Goal: Find specific page/section: Locate a particular part of the current website

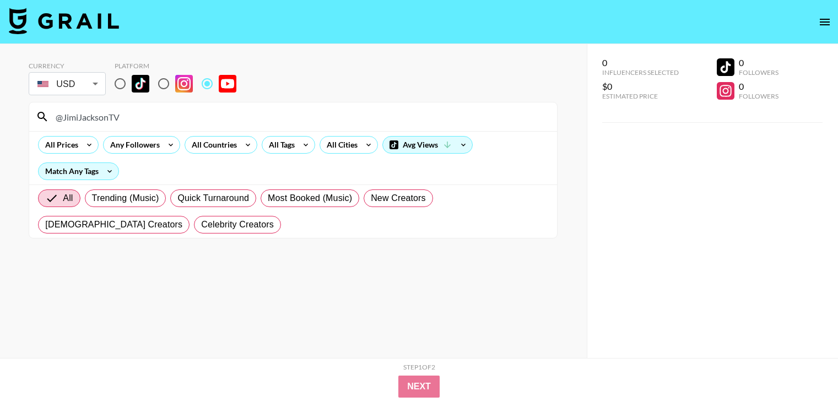
click at [185, 113] on input "@JimiJacksonTV" at bounding box center [299, 117] width 501 height 18
click at [239, 126] on div "@Colintakahashi" at bounding box center [293, 116] width 528 height 29
click at [239, 120] on input "@Colintakahashi" at bounding box center [299, 117] width 501 height 18
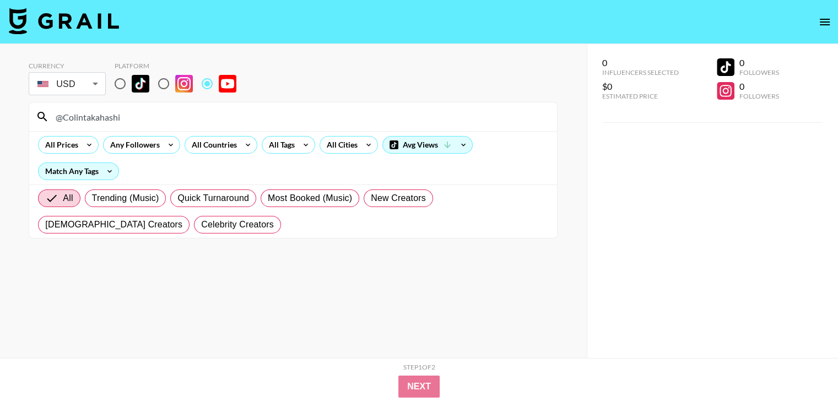
click at [239, 120] on input "@Colintakahashi" at bounding box center [299, 117] width 501 height 18
paste input "zimrimayfield"
click at [220, 118] on input "@zimrimayfield" at bounding box center [299, 117] width 501 height 18
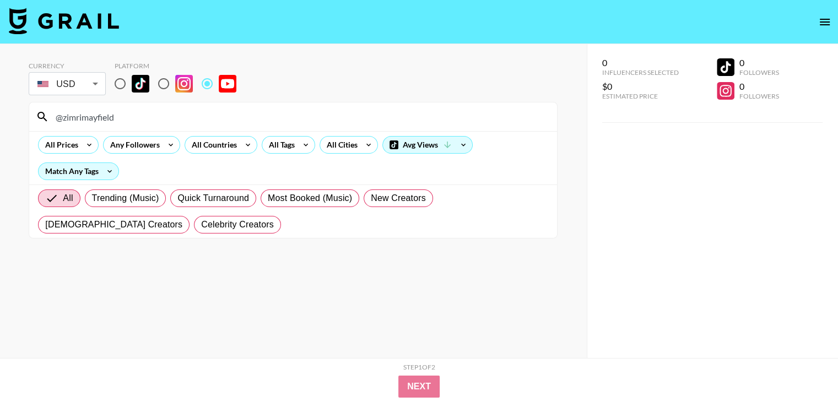
click at [220, 118] on input "@zimrimayfield" at bounding box center [299, 117] width 501 height 18
paste input "FromSergio"
click at [278, 116] on input "@FromSergio" at bounding box center [299, 117] width 501 height 18
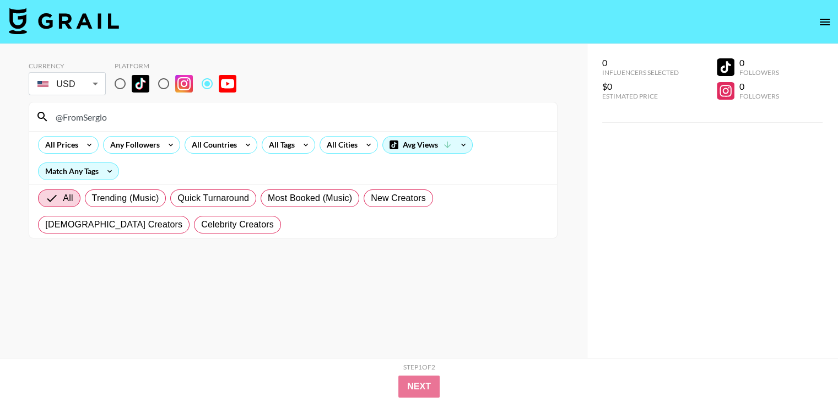
paste input "tysonlibert"
click at [240, 115] on input "@tysonliberto" at bounding box center [299, 117] width 501 height 18
paste input "KurtCaz"
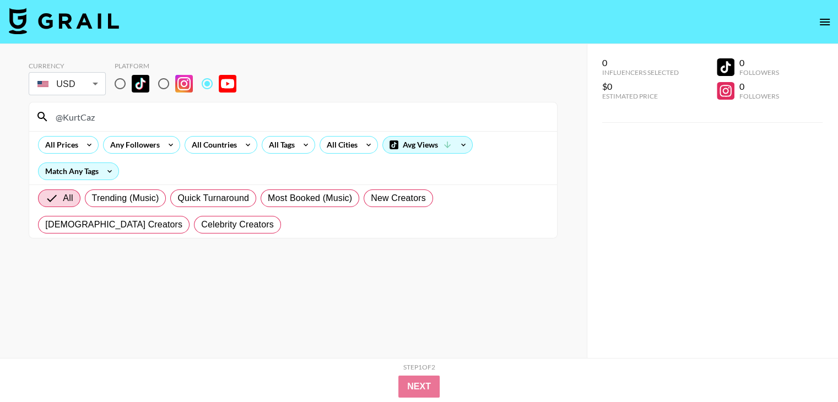
type input "@KurtCaz"
